Goal: Find specific page/section: Find specific page/section

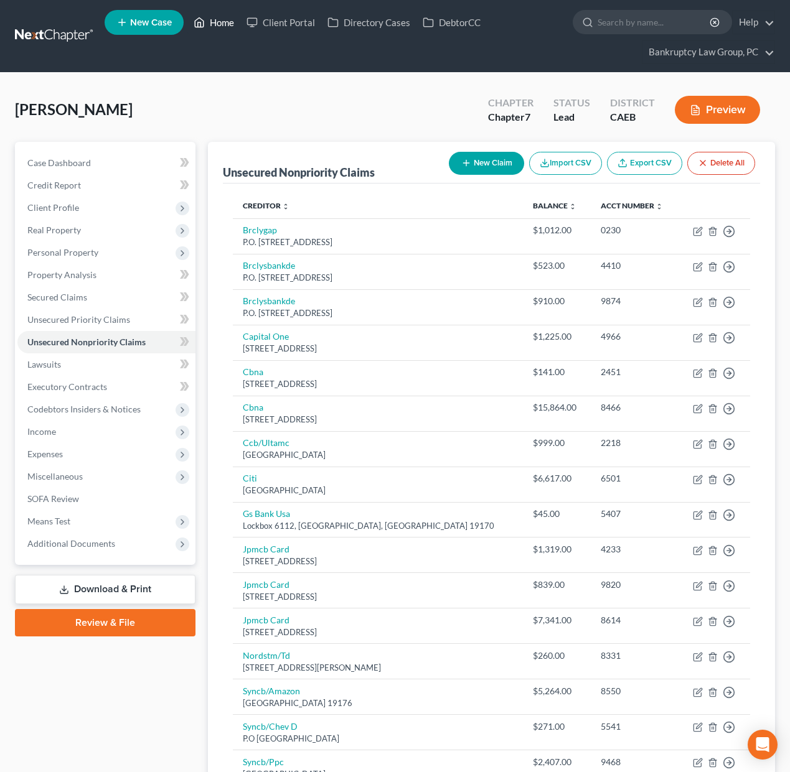
click at [218, 26] on link "Home" at bounding box center [213, 22] width 53 height 22
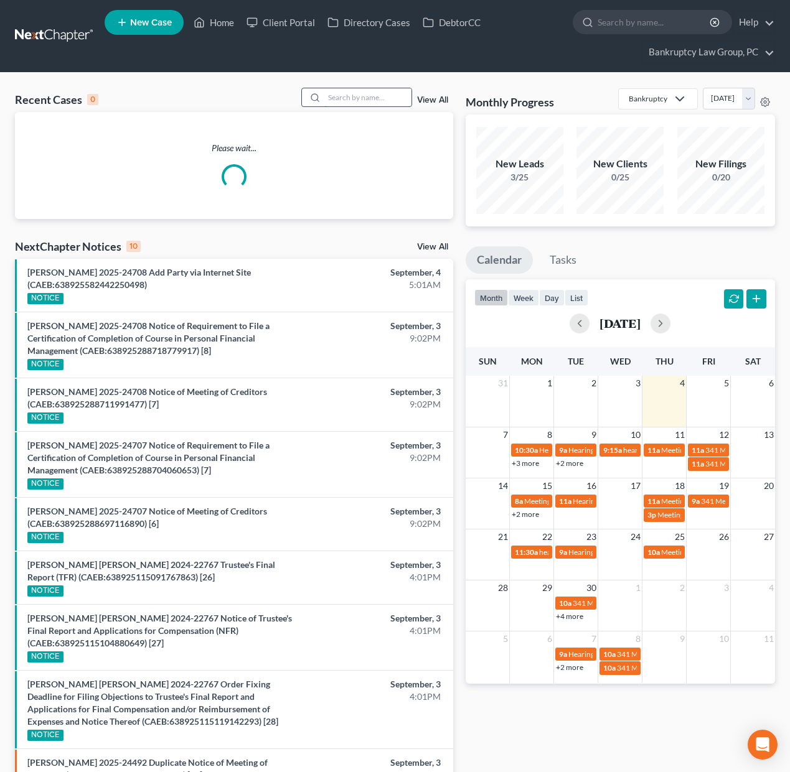
click at [364, 100] on input "search" at bounding box center [367, 97] width 87 height 18
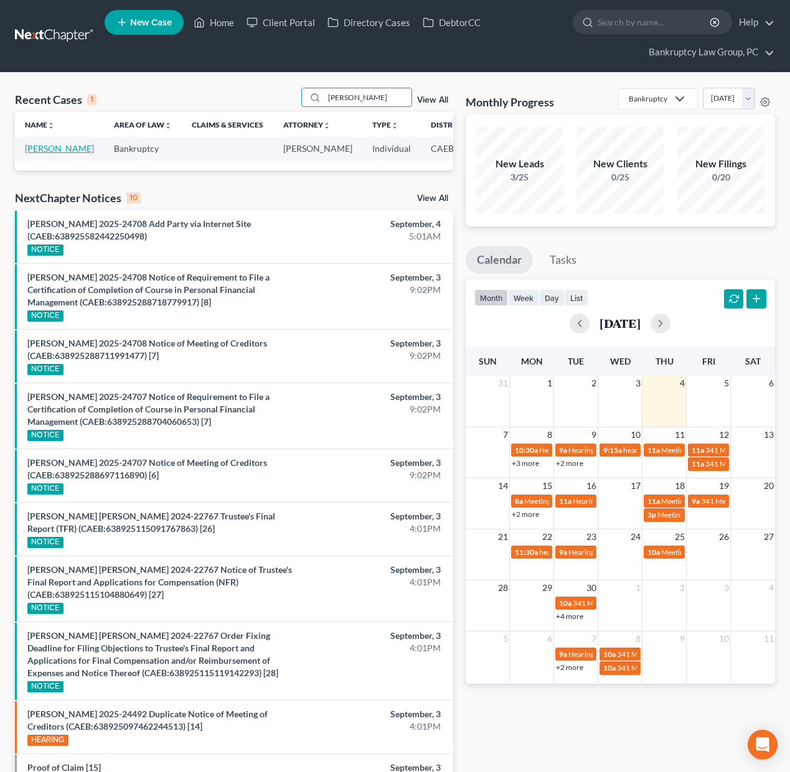
type input "[PERSON_NAME]"
click at [52, 149] on link "[PERSON_NAME]" at bounding box center [59, 148] width 69 height 11
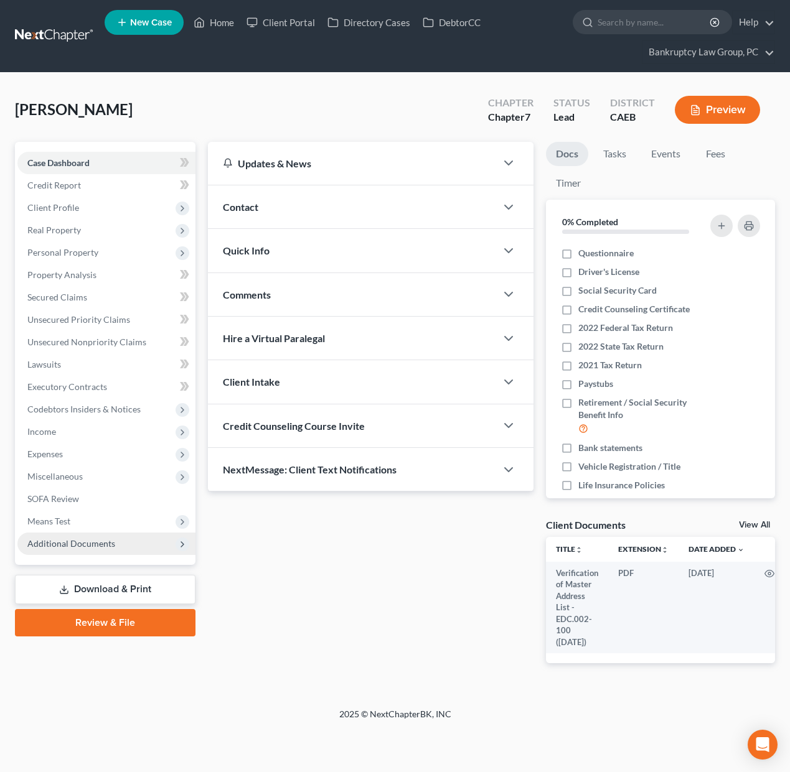
click at [62, 545] on span "Additional Documents" at bounding box center [71, 543] width 88 height 11
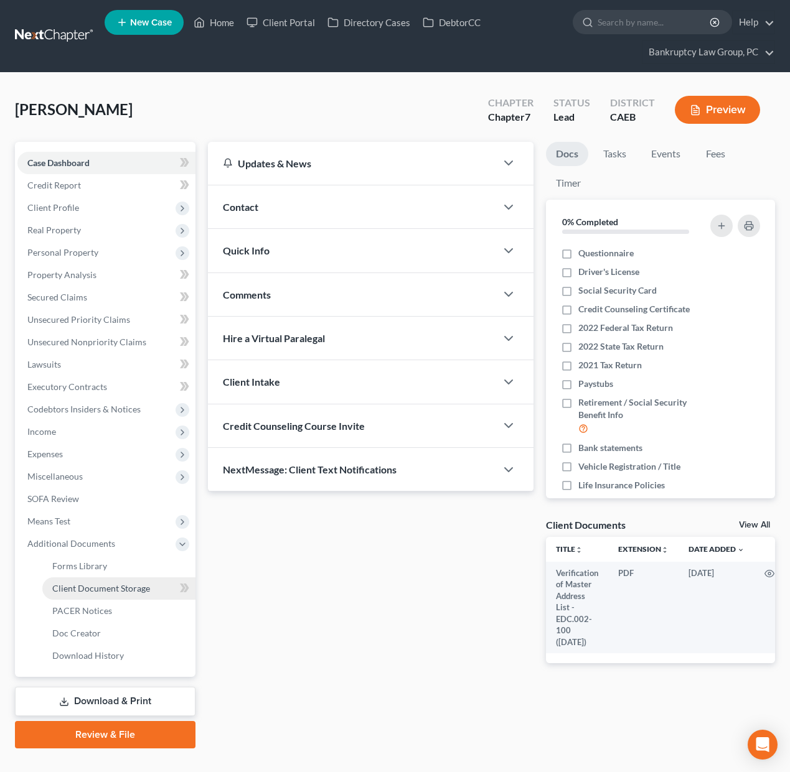
click at [78, 590] on span "Client Document Storage" at bounding box center [101, 588] width 98 height 11
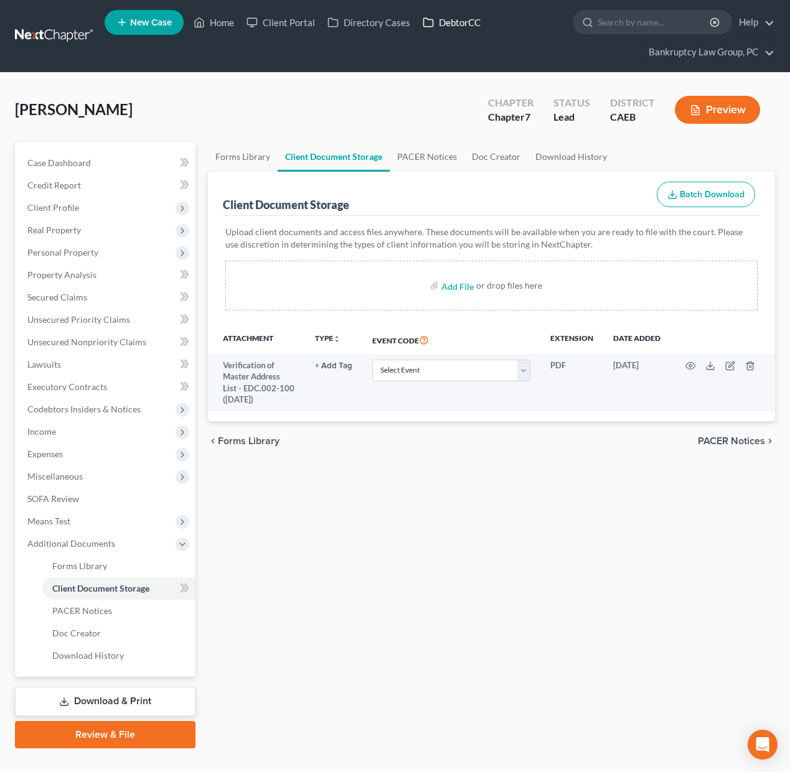
click at [451, 27] on link "DebtorCC" at bounding box center [451, 22] width 70 height 22
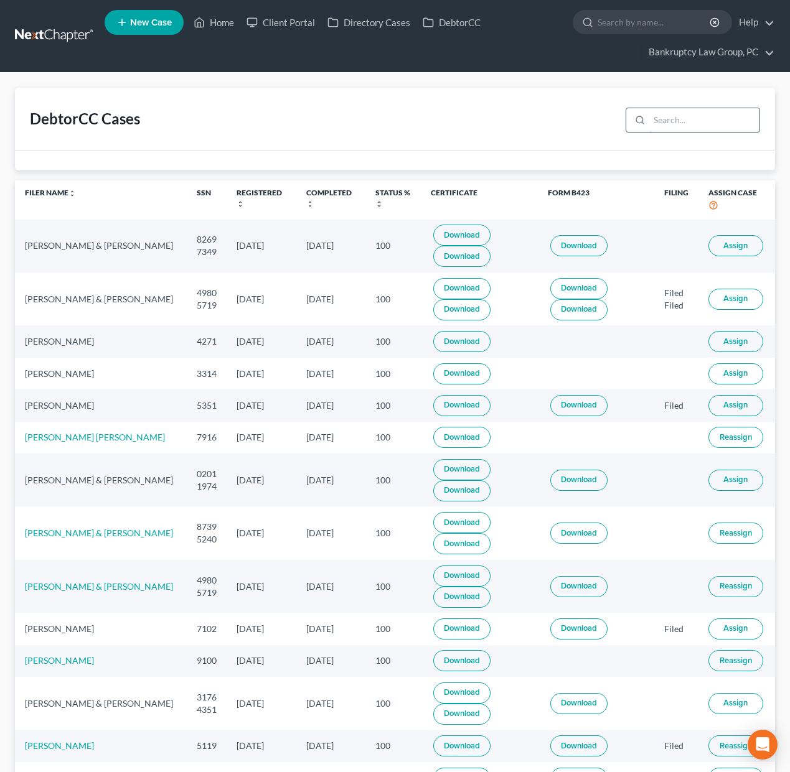
click at [709, 124] on input "search" at bounding box center [704, 120] width 110 height 24
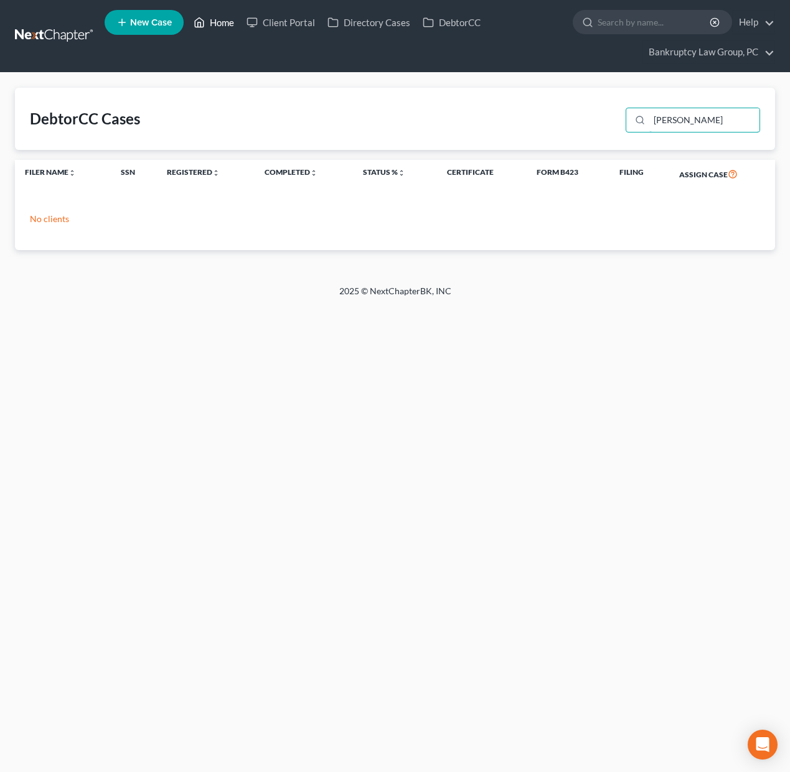
type input "[PERSON_NAME]"
click at [228, 25] on link "Home" at bounding box center [213, 22] width 53 height 22
